Goal: Browse casually

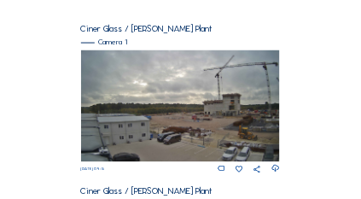
scroll to position [171, 0]
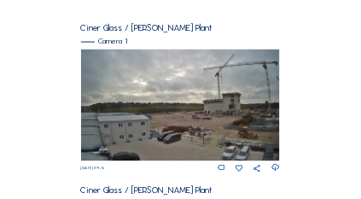
click at [187, 81] on img at bounding box center [181, 105] width 200 height 113
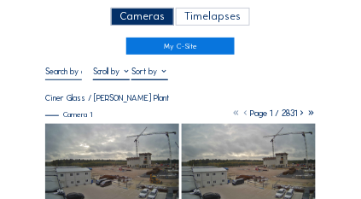
scroll to position [51, 0]
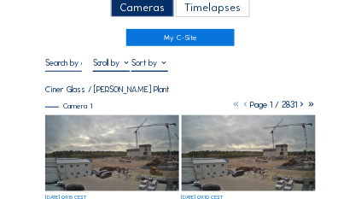
click at [148, 146] on img at bounding box center [112, 153] width 135 height 76
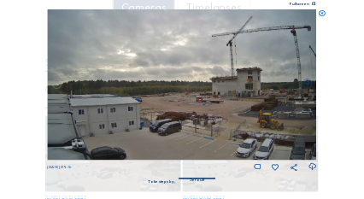
click at [323, 11] on icon at bounding box center [322, 13] width 8 height 8
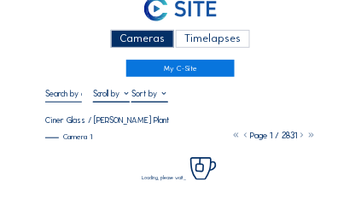
scroll to position [17, 0]
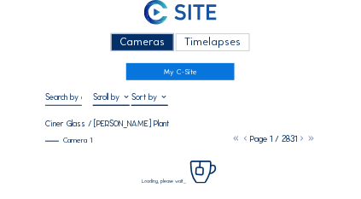
click at [153, 38] on div "Cameras" at bounding box center [142, 42] width 63 height 18
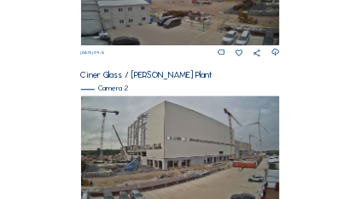
scroll to position [290, 0]
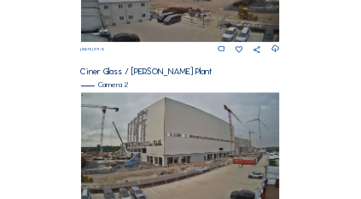
click at [183, 131] on img at bounding box center [181, 148] width 200 height 113
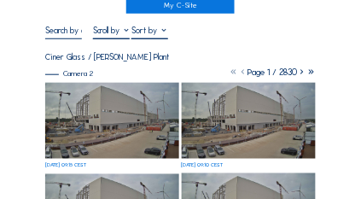
scroll to position [85, 0]
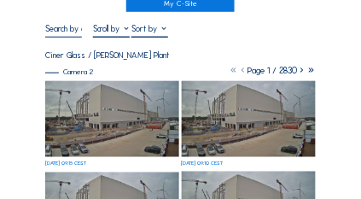
click at [109, 98] on img at bounding box center [112, 119] width 135 height 76
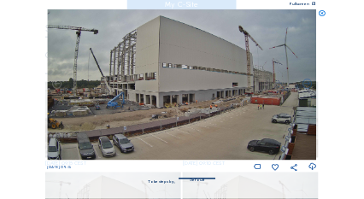
click at [323, 13] on icon at bounding box center [322, 13] width 8 height 8
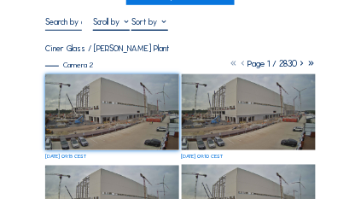
scroll to position [51, 0]
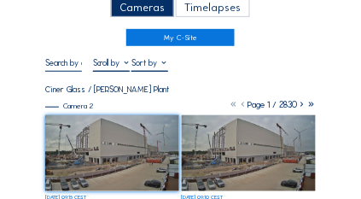
click at [153, 15] on div "Cameras" at bounding box center [142, 8] width 63 height 18
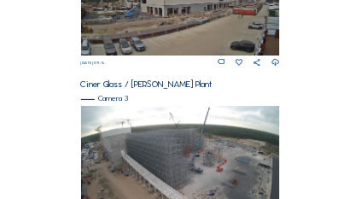
scroll to position [444, 0]
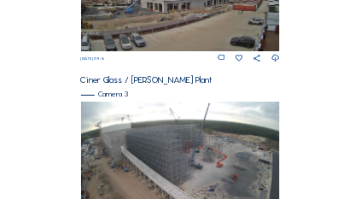
click at [235, 141] on img at bounding box center [181, 158] width 200 height 113
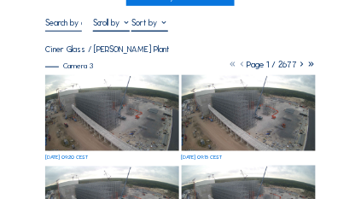
scroll to position [68, 0]
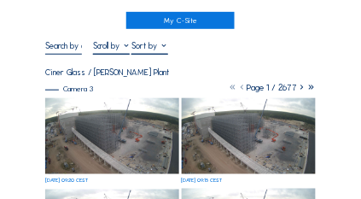
click at [145, 146] on img at bounding box center [112, 136] width 135 height 76
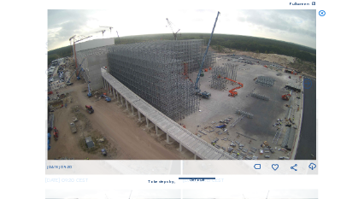
click at [323, 12] on icon at bounding box center [322, 13] width 8 height 8
